Goal: Task Accomplishment & Management: Manage account settings

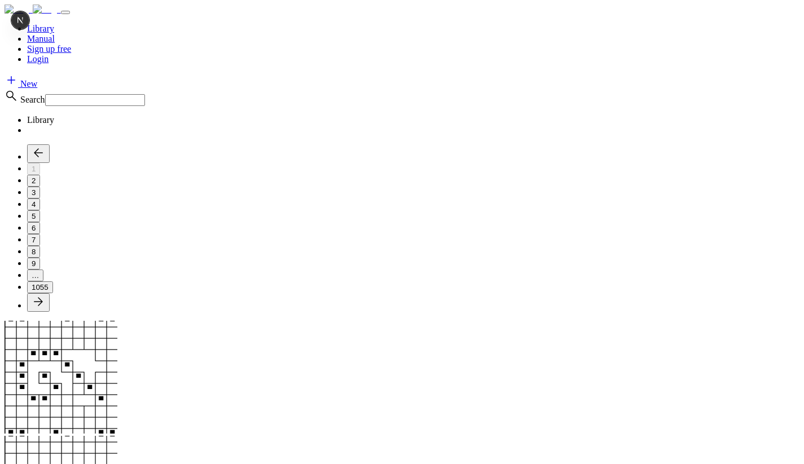
click at [117, 321] on img at bounding box center [61, 377] width 113 height 113
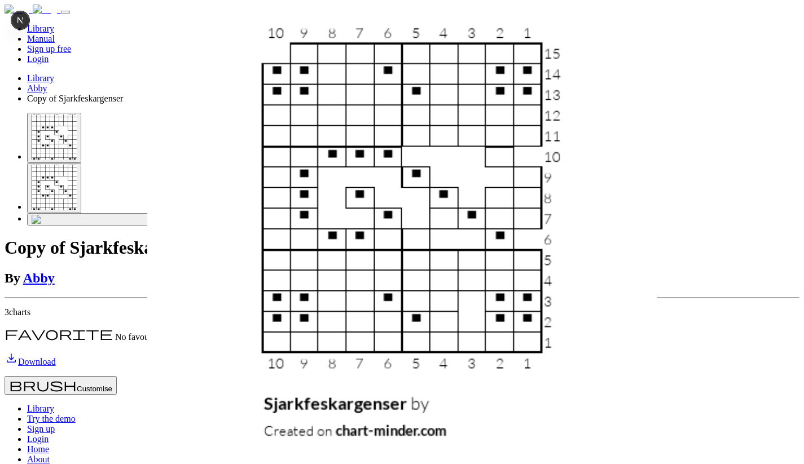
click at [33, 15] on img at bounding box center [19, 10] width 28 height 10
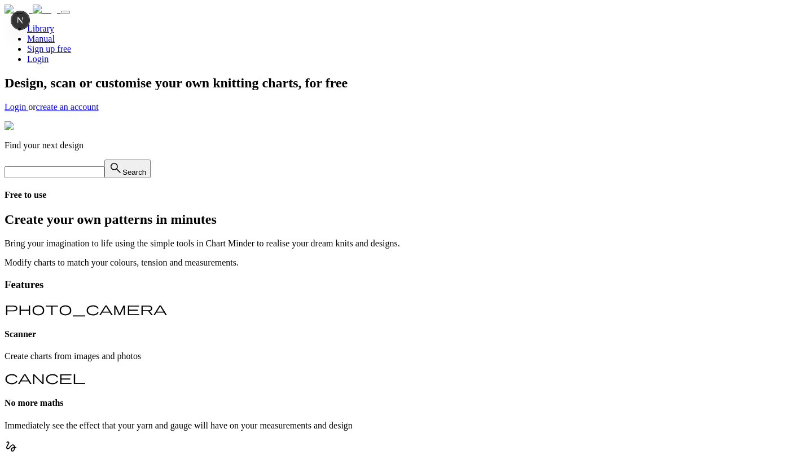
click at [28, 112] on link "Login" at bounding box center [17, 107] width 24 height 10
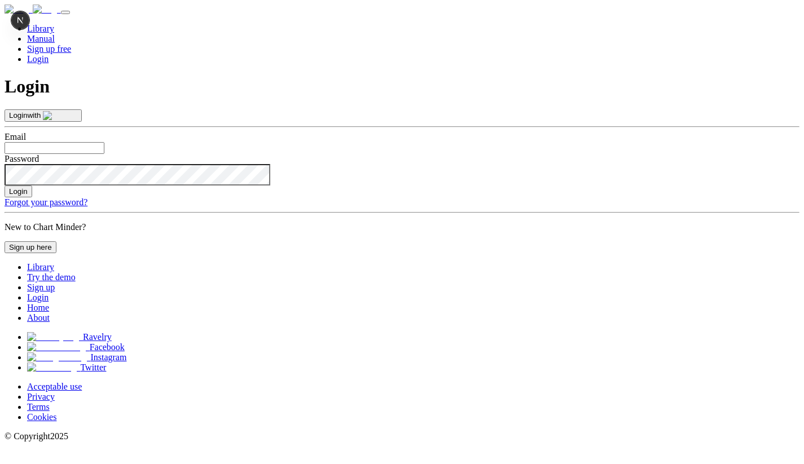
click at [104, 142] on input "text" at bounding box center [55, 148] width 100 height 12
type input "aomillward@gmail.com"
click at [32, 186] on button "Login" at bounding box center [19, 192] width 28 height 12
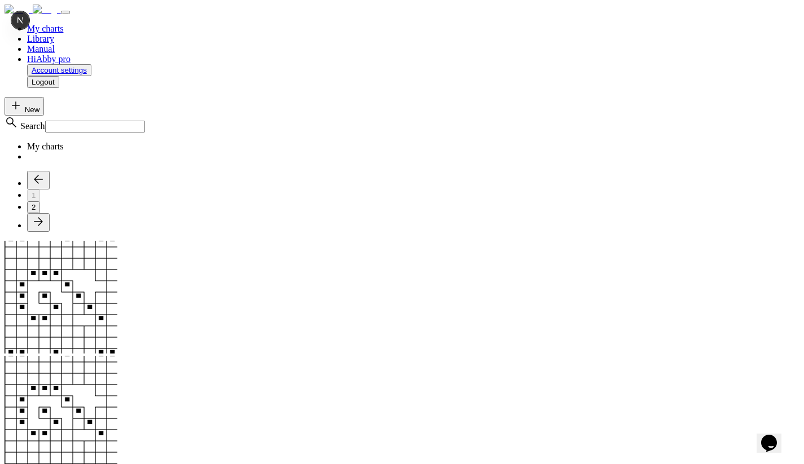
click at [117, 241] on img at bounding box center [61, 297] width 113 height 113
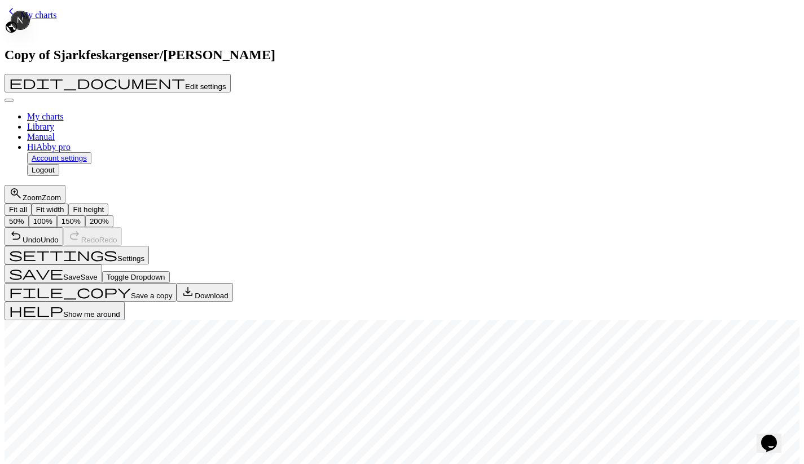
click at [41, 236] on span "Undo" at bounding box center [32, 240] width 18 height 8
click at [122, 227] on button "redo Redo Redo" at bounding box center [92, 236] width 59 height 19
click at [63, 227] on button "undo Undo Undo" at bounding box center [34, 236] width 59 height 19
click at [50, 20] on link "keyboard_arrow_left My charts" at bounding box center [31, 15] width 52 height 10
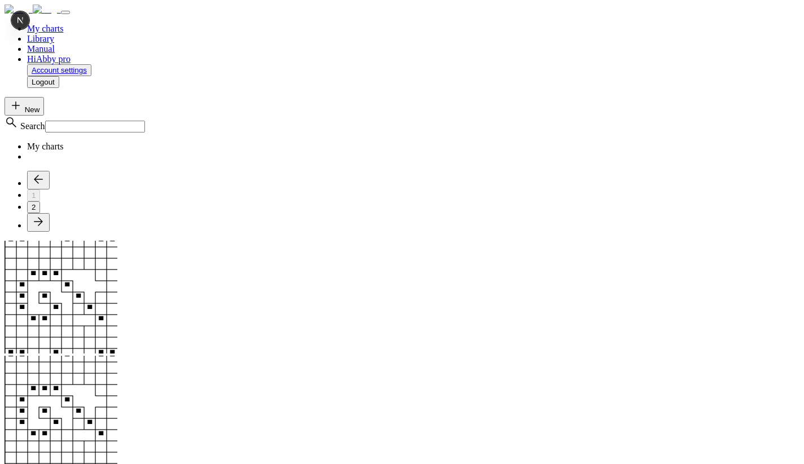
click at [117, 241] on img at bounding box center [61, 297] width 113 height 113
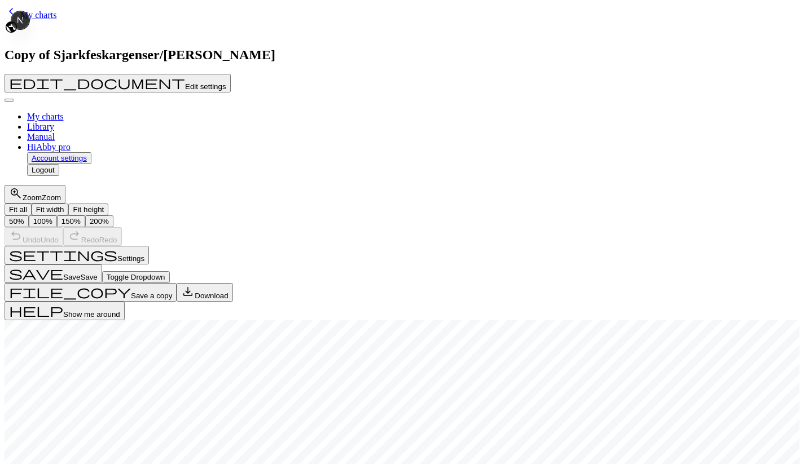
click at [49, 18] on span "My charts" at bounding box center [38, 15] width 36 height 10
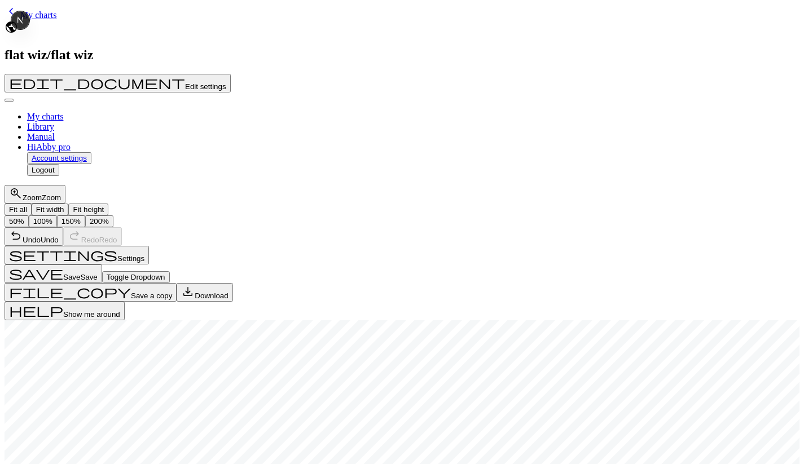
click at [42, 10] on link "keyboard_arrow_left My charts" at bounding box center [31, 15] width 52 height 10
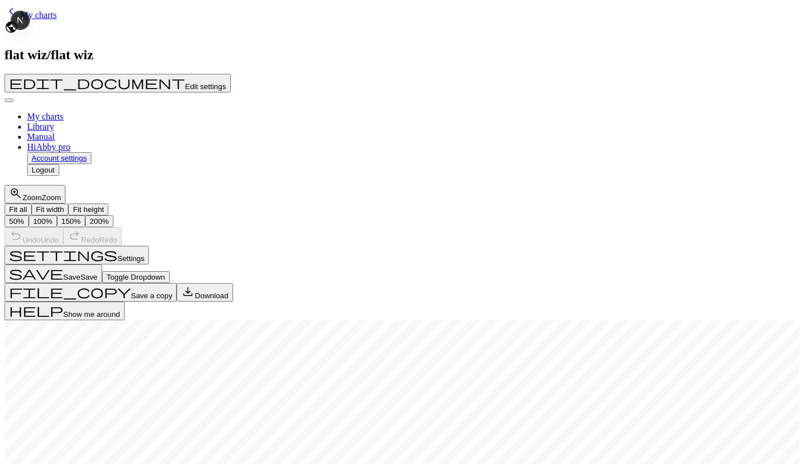
click at [54, 17] on span "My charts" at bounding box center [38, 15] width 36 height 10
